Goal: Task Accomplishment & Management: Complete application form

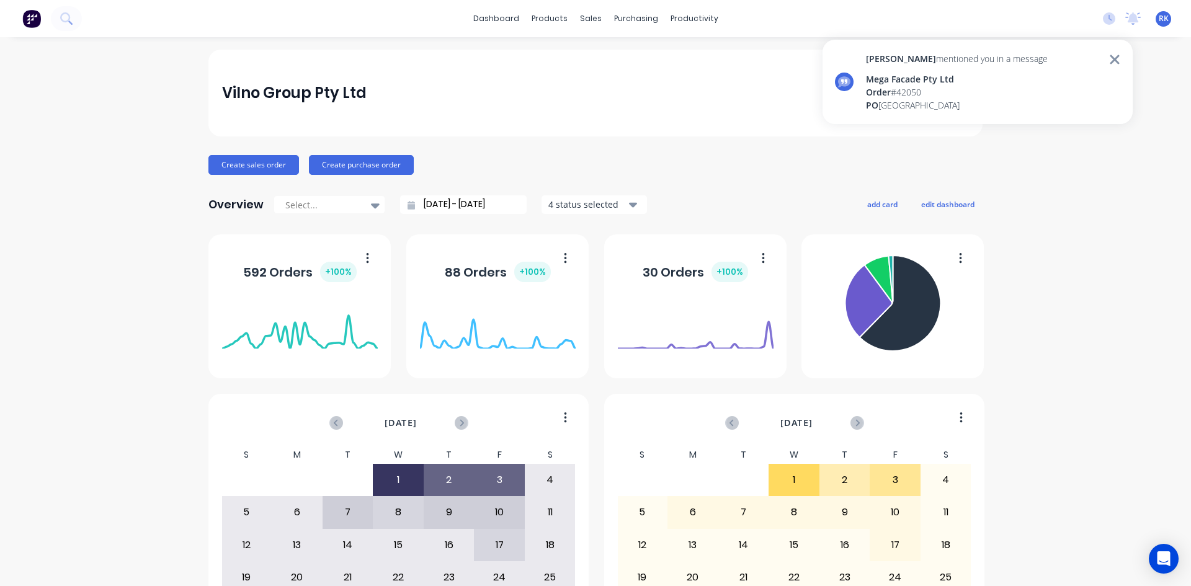
click at [1037, 77] on div "[PERSON_NAME] mentioned you in a message Mega Facade Pty Ltd Order # [GEOGRAPHI…" at bounding box center [977, 82] width 310 height 84
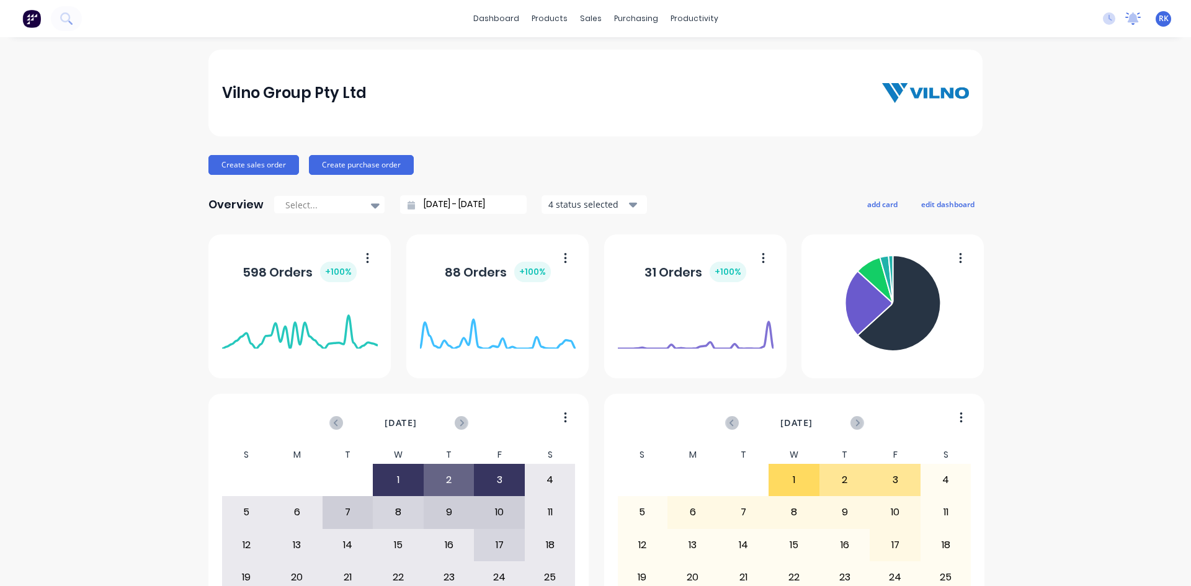
click at [1127, 19] on icon at bounding box center [1132, 17] width 11 height 10
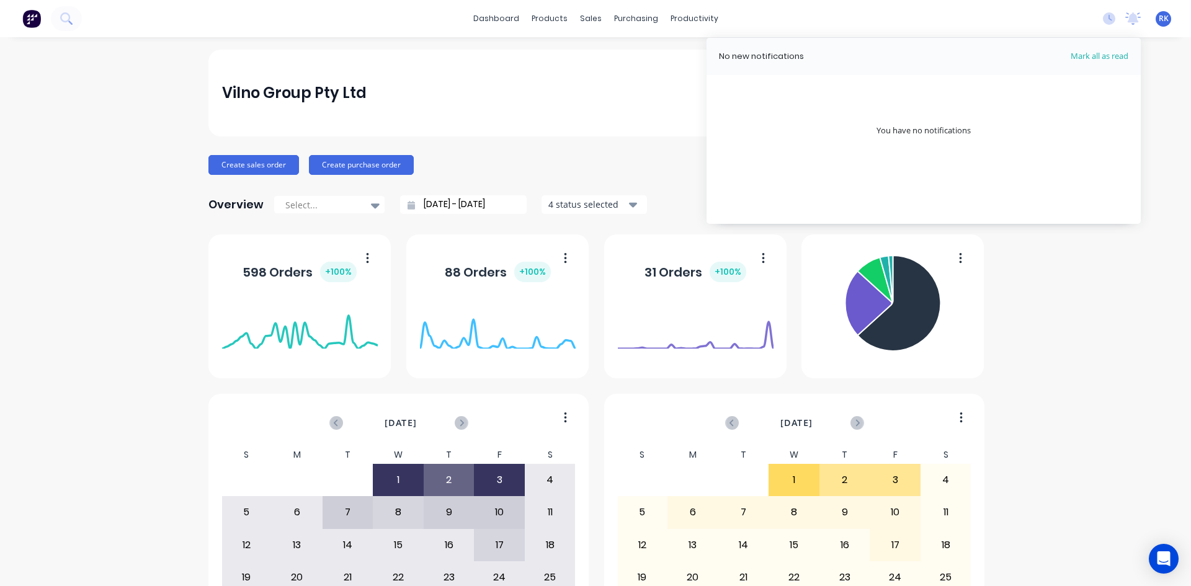
click at [567, 97] on div "Vilno Group Pty Ltd" at bounding box center [595, 93] width 747 height 25
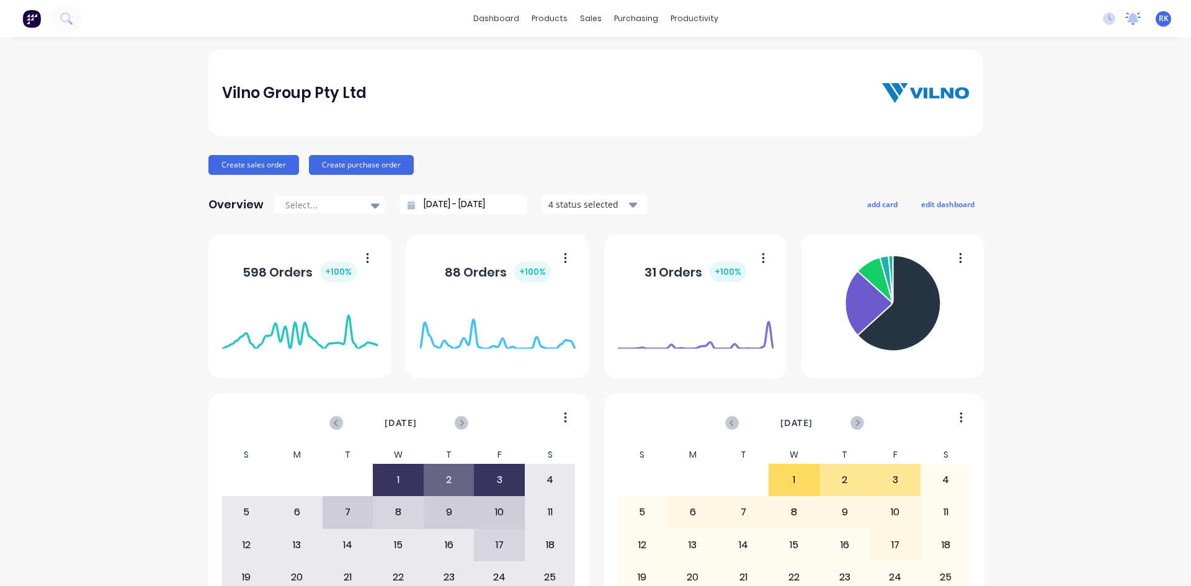
click at [1125, 18] on icon at bounding box center [1133, 18] width 16 height 12
click at [987, 110] on div "No new notifications Mark all as read You have no notifications" at bounding box center [923, 131] width 434 height 186
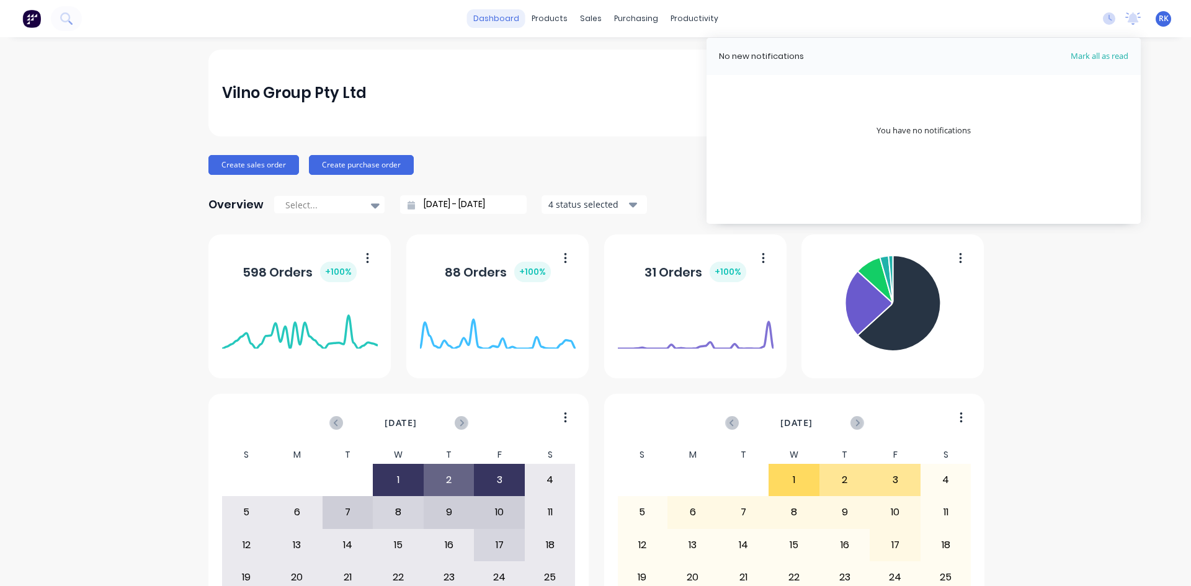
click at [515, 21] on link "dashboard" at bounding box center [496, 18] width 58 height 19
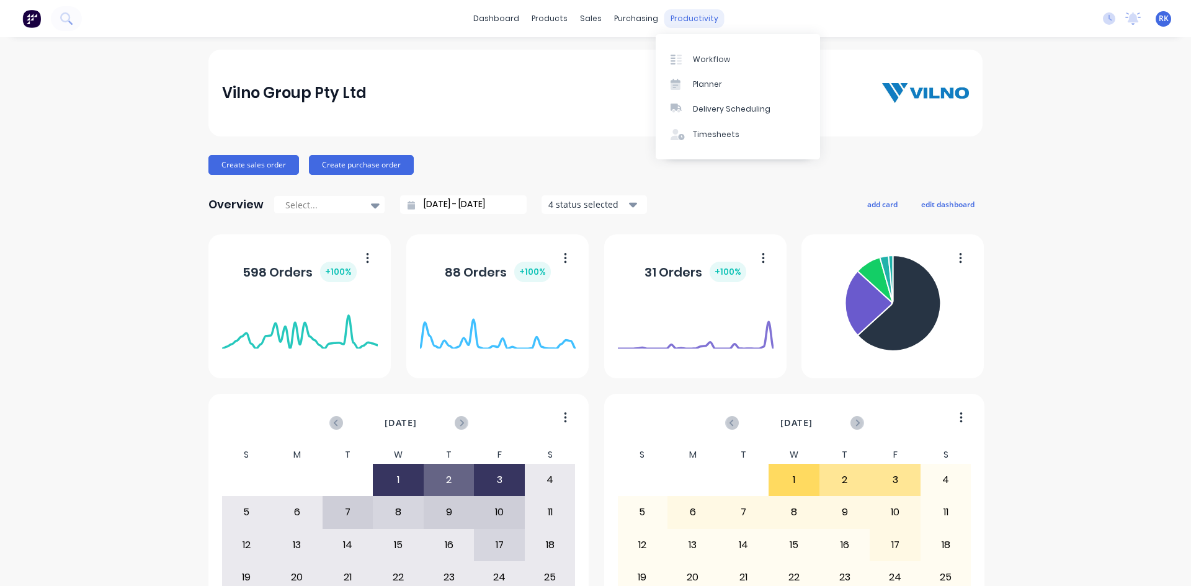
click at [690, 24] on div "productivity" at bounding box center [694, 18] width 60 height 19
click at [694, 63] on div "Workflow" at bounding box center [711, 59] width 37 height 11
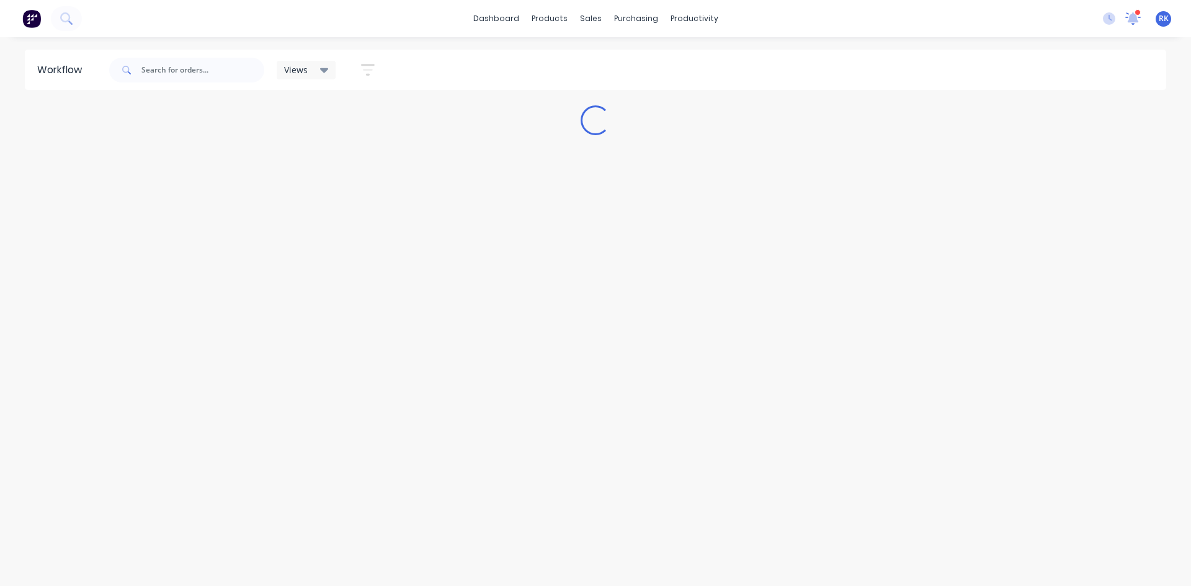
click at [1138, 17] on icon at bounding box center [1133, 18] width 16 height 13
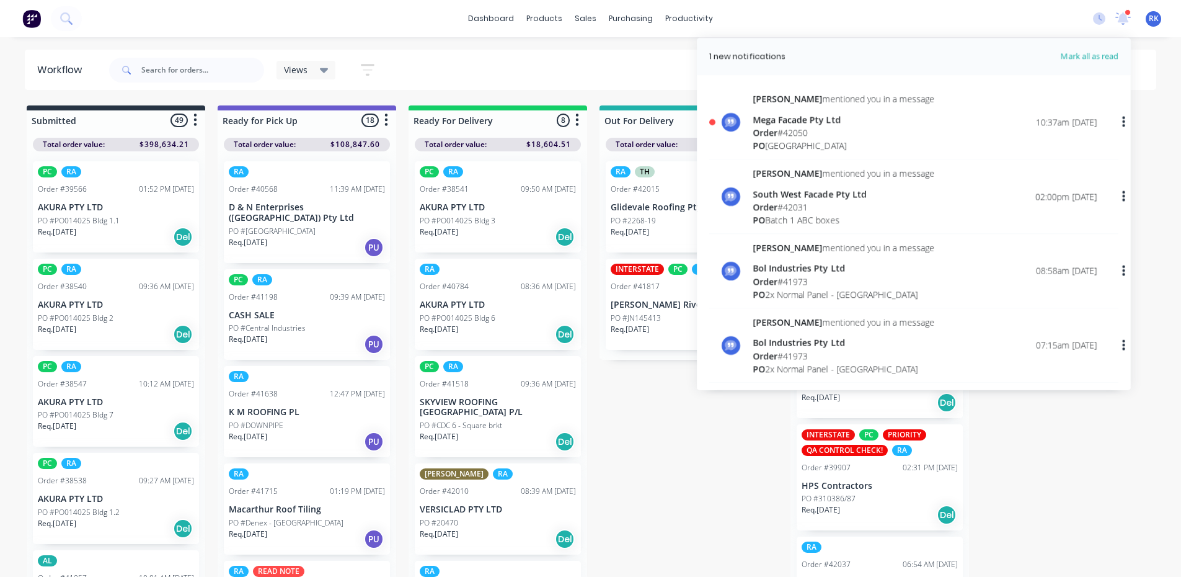
click at [817, 131] on div "Order # 42050" at bounding box center [844, 132] width 182 height 13
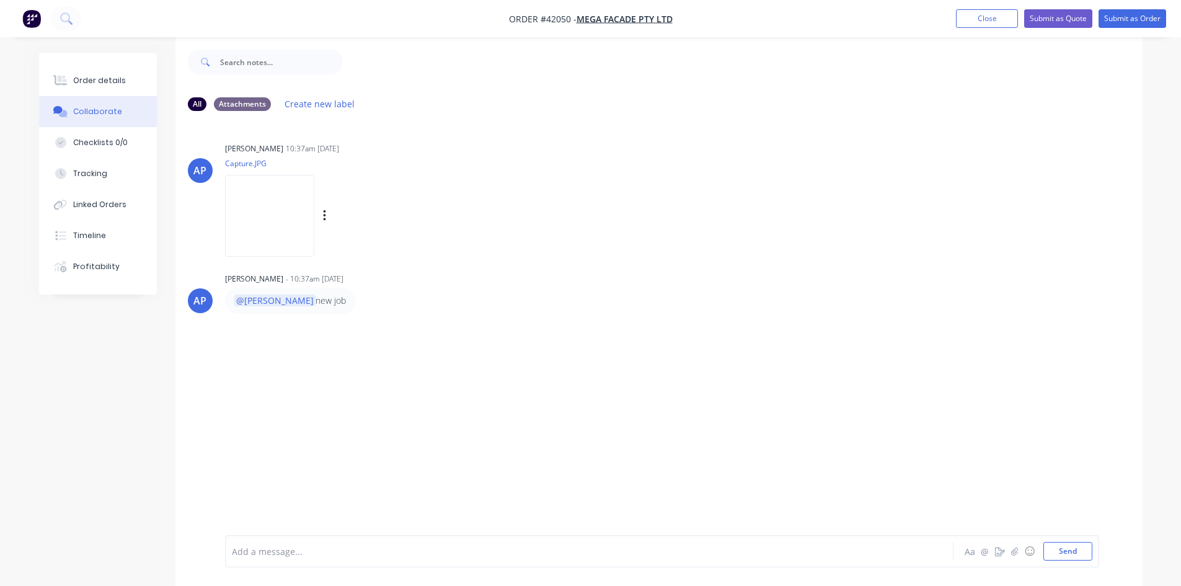
scroll to position [19, 0]
click at [297, 239] on img at bounding box center [269, 212] width 89 height 81
click at [665, 210] on div "AP Angela Perez 10:37am 01/10/25 Capture.JPG Labels Download" at bounding box center [658, 192] width 967 height 112
click at [313, 220] on img at bounding box center [269, 212] width 89 height 81
click at [644, 280] on div "AP Angela Perez - 10:37am 01/10/25 @Rupesh new job" at bounding box center [658, 288] width 967 height 43
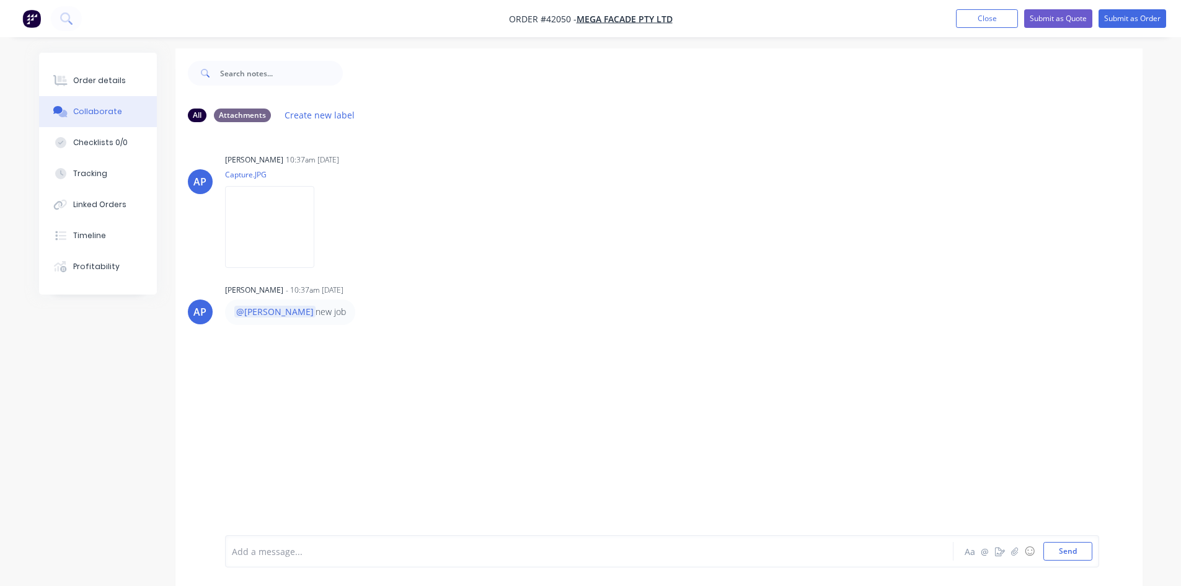
scroll to position [0, 0]
click at [282, 228] on img at bounding box center [269, 230] width 89 height 81
click at [796, 149] on div "AP Angela Perez 10:37am 01/10/25 Capture.JPG Labels Download AP Angela Perez - …" at bounding box center [658, 335] width 967 height 399
drag, startPoint x: 711, startPoint y: 171, endPoint x: 727, endPoint y: 206, distance: 39.4
click at [727, 206] on div "AP Angela Perez 10:37am 01/10/25 Capture.JPG Labels Download AP Angela Perez - …" at bounding box center [658, 335] width 967 height 399
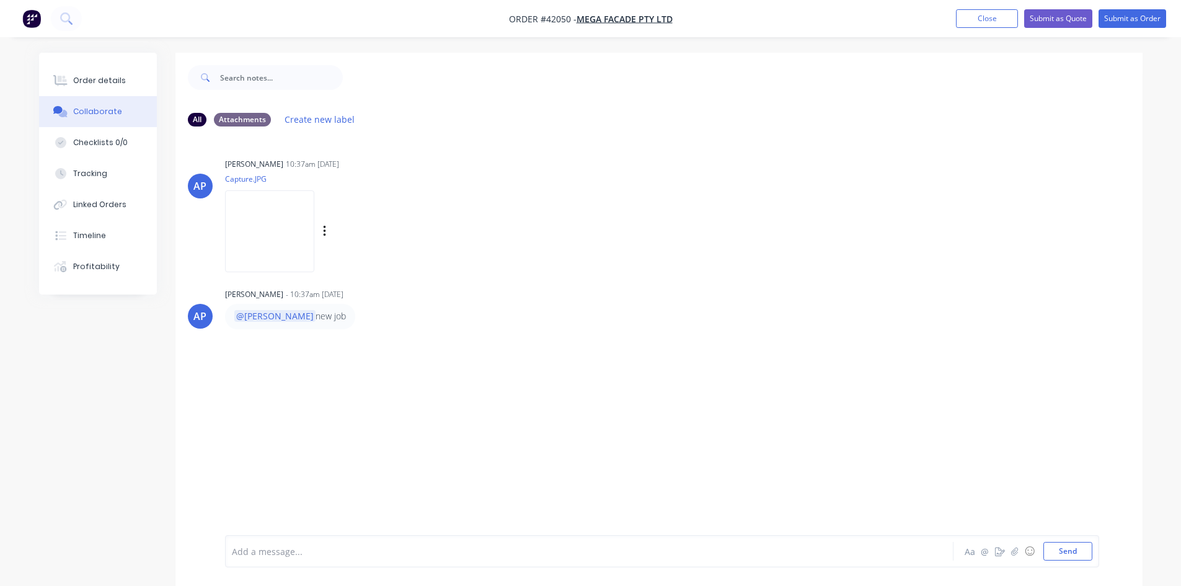
click at [727, 206] on div "AP Angela Perez 10:37am 01/10/25 Capture.JPG Labels Download" at bounding box center [658, 211] width 967 height 112
click at [676, 206] on div "AP Angela Perez 10:37am 01/10/25 Capture.JPG Labels Download" at bounding box center [658, 211] width 967 height 112
click at [118, 143] on div "Checklists 0/0" at bounding box center [100, 142] width 55 height 11
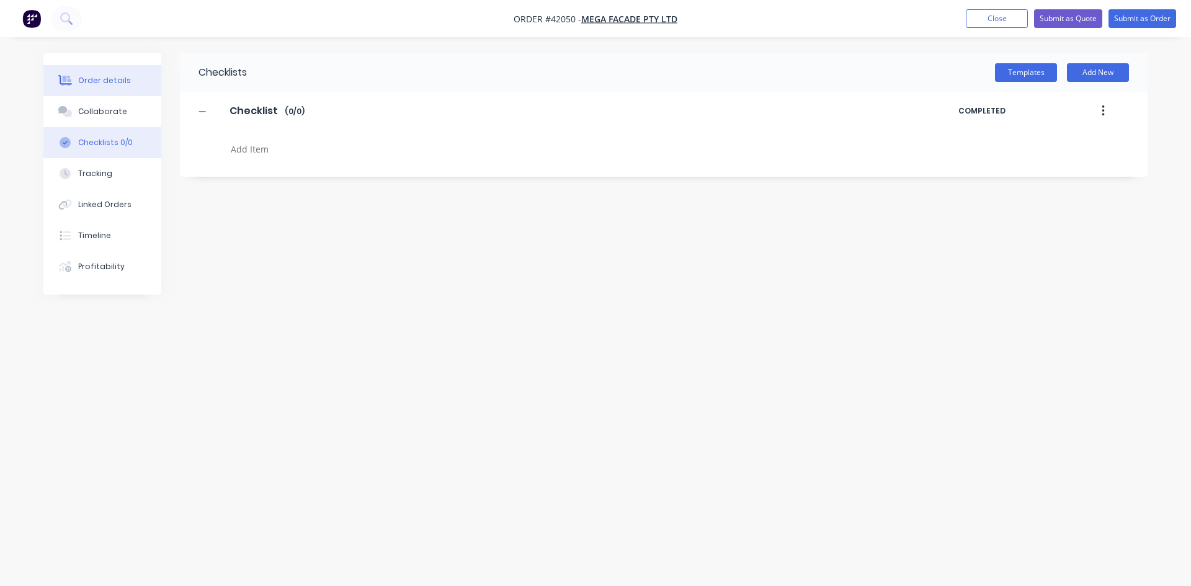
click at [120, 86] on button "Order details" at bounding box center [102, 80] width 118 height 31
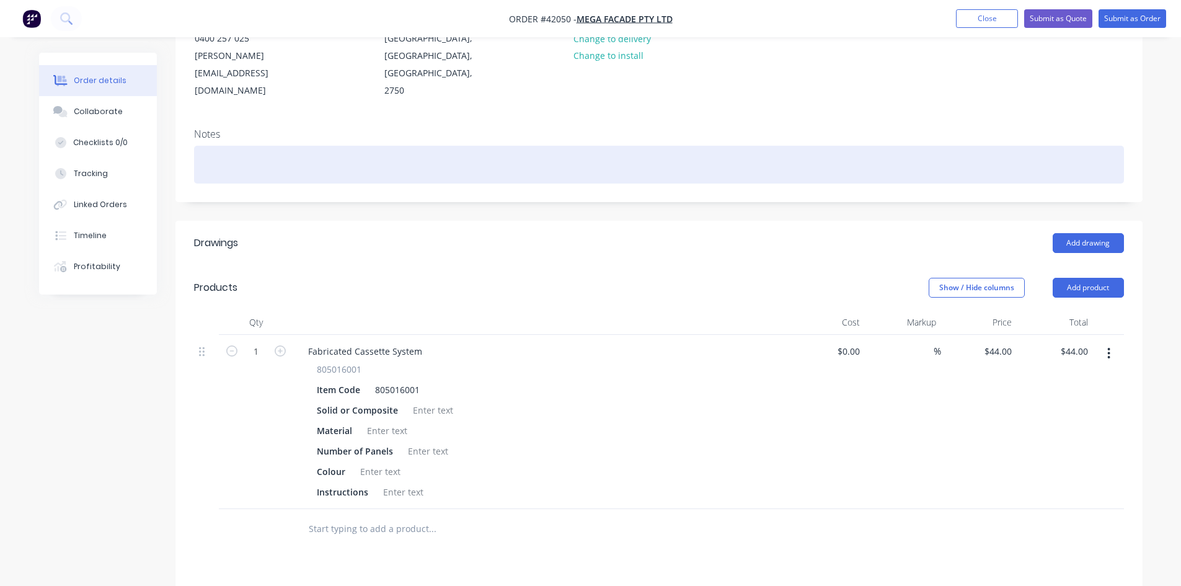
scroll to position [186, 0]
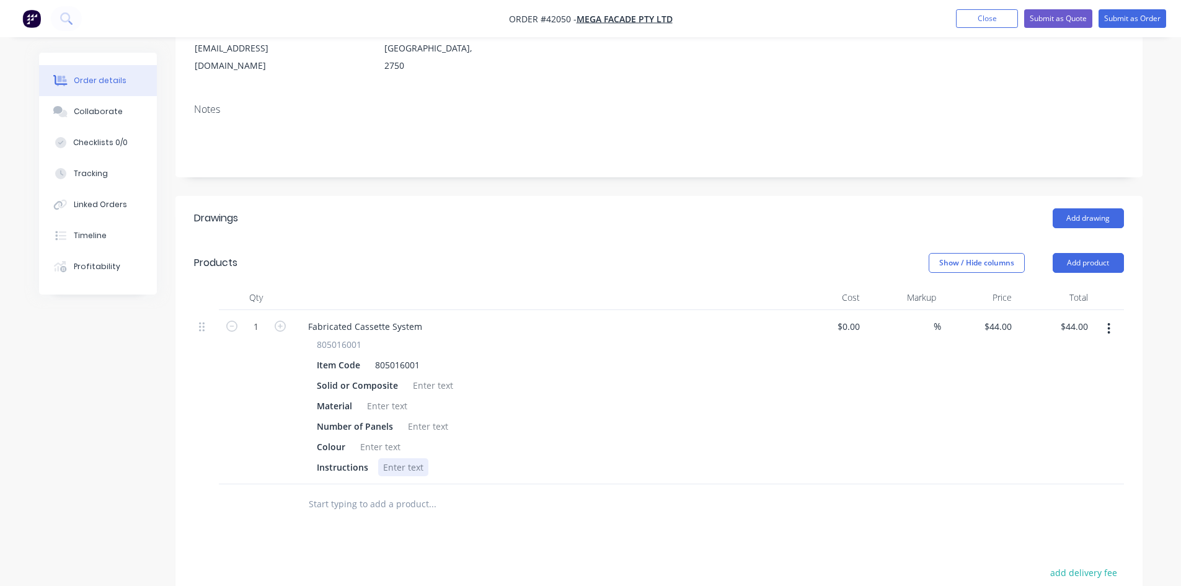
click at [398, 458] on div at bounding box center [403, 467] width 50 height 18
click at [375, 438] on div at bounding box center [380, 447] width 50 height 18
click at [390, 458] on div at bounding box center [403, 467] width 50 height 18
drag, startPoint x: 374, startPoint y: 412, endPoint x: 356, endPoint y: 411, distance: 18.0
click at [356, 438] on div "12" at bounding box center [365, 447] width 20 height 18
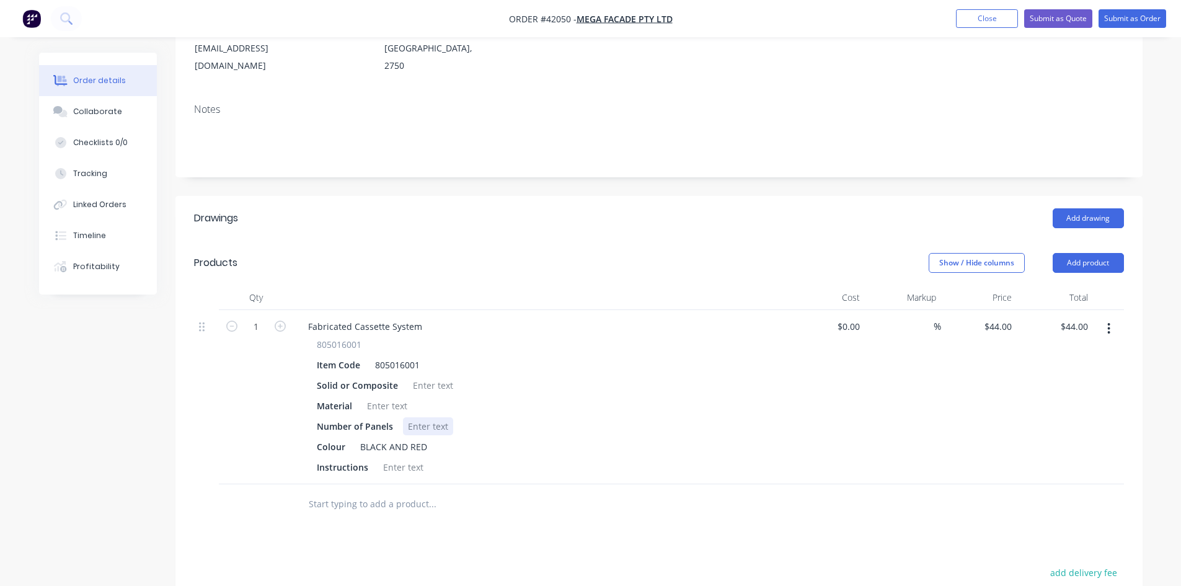
click at [420, 417] on div at bounding box center [428, 426] width 50 height 18
click at [391, 397] on div at bounding box center [387, 406] width 50 height 18
click at [430, 376] on div at bounding box center [433, 385] width 50 height 18
click at [411, 397] on div "COMPOSITE" at bounding box center [392, 406] width 60 height 18
click at [415, 397] on div "COMPOSITE" at bounding box center [392, 406] width 60 height 18
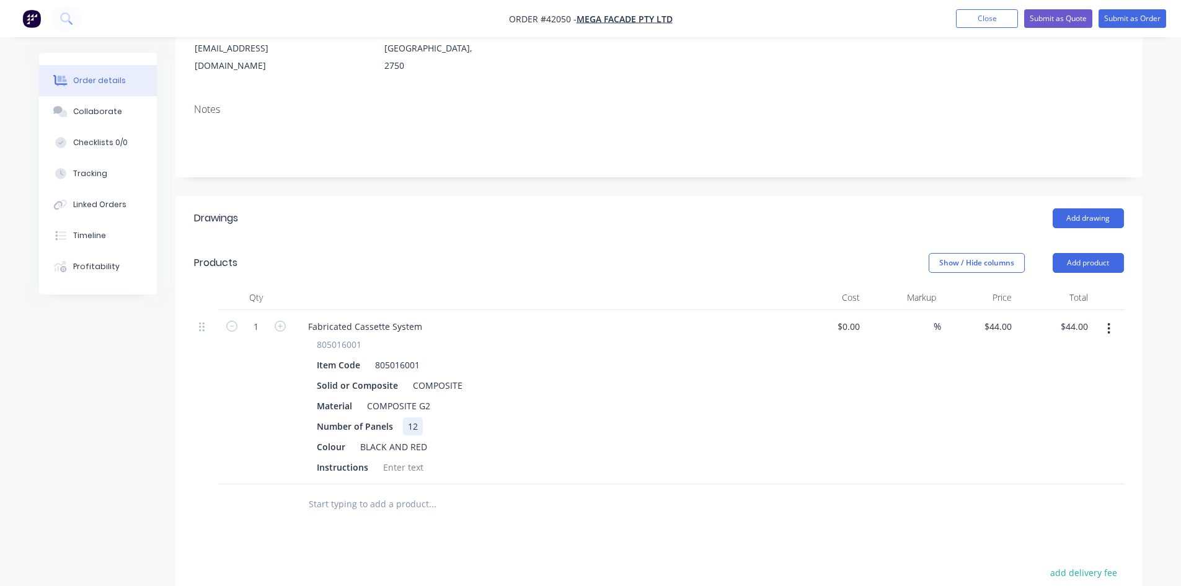
click at [481, 417] on div "Number of Panels 12" at bounding box center [539, 426] width 454 height 18
click at [414, 458] on div at bounding box center [403, 467] width 50 height 18
click at [515, 438] on div "Colour BLACK AND RED" at bounding box center [539, 447] width 454 height 18
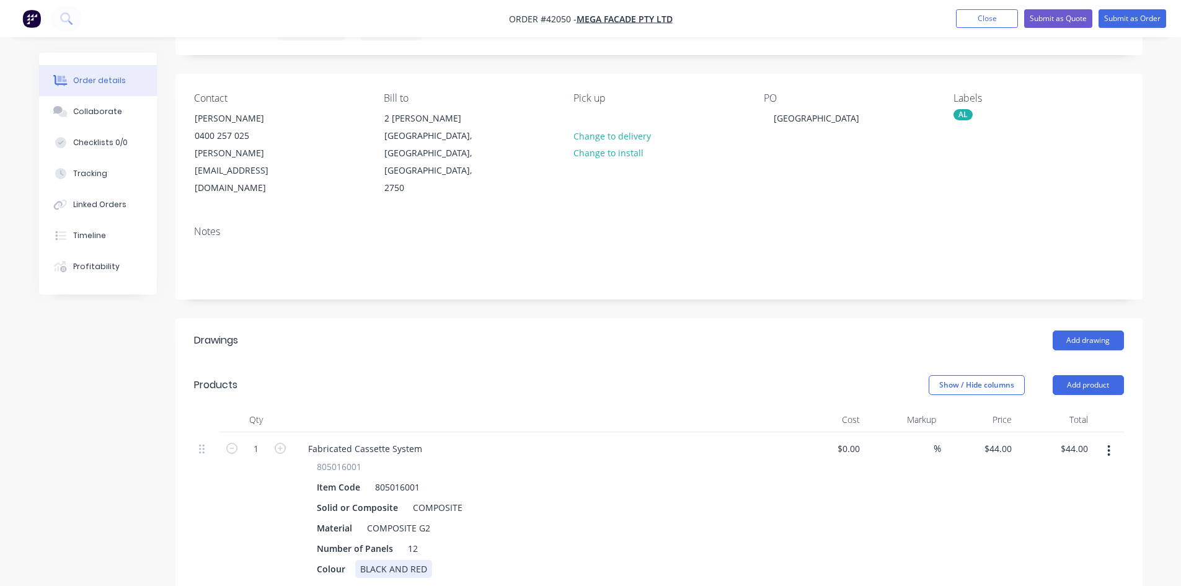
scroll to position [62, 0]
click at [1130, 18] on button "Submit as Order" at bounding box center [1133, 18] width 68 height 19
